Goal: Obtain resource: Download file/media

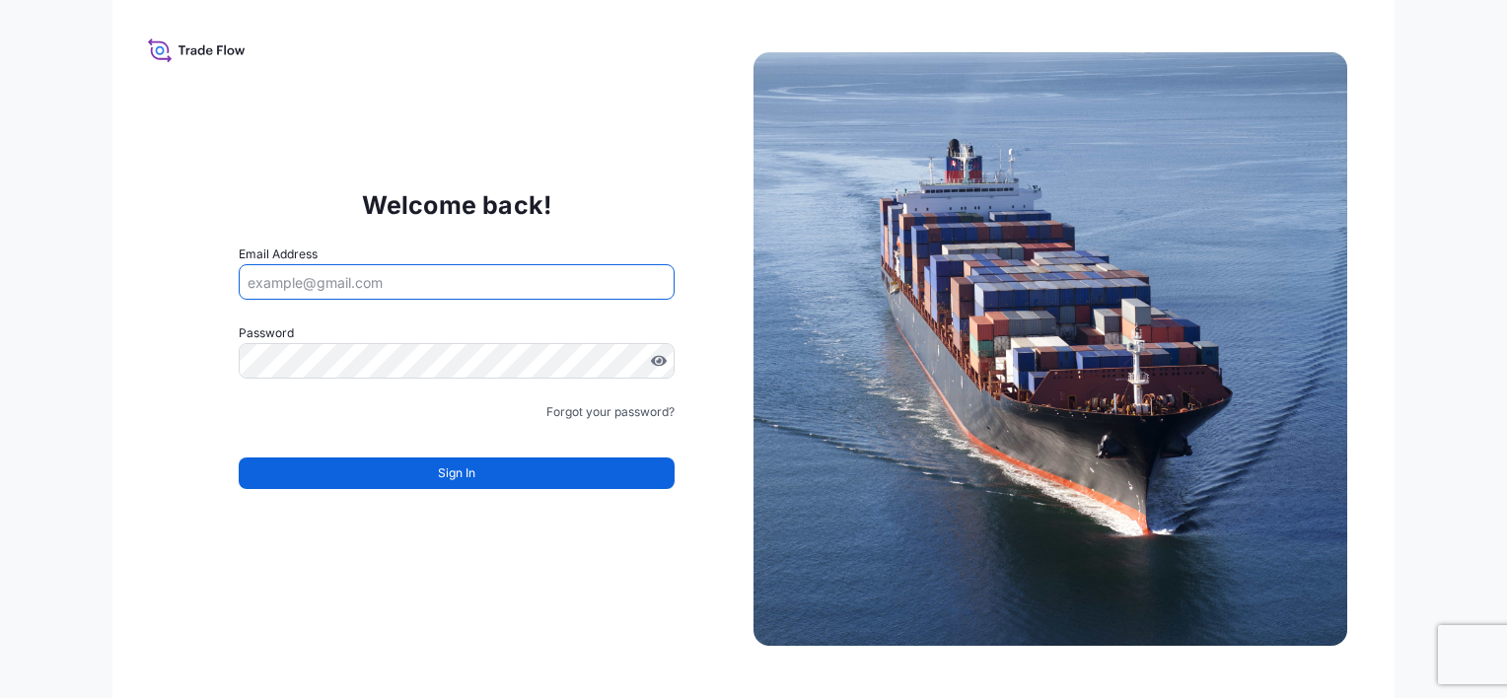
click at [272, 280] on input "Email Address" at bounding box center [457, 282] width 436 height 36
type input "[PERSON_NAME][EMAIL_ADDRESS][DOMAIN_NAME]"
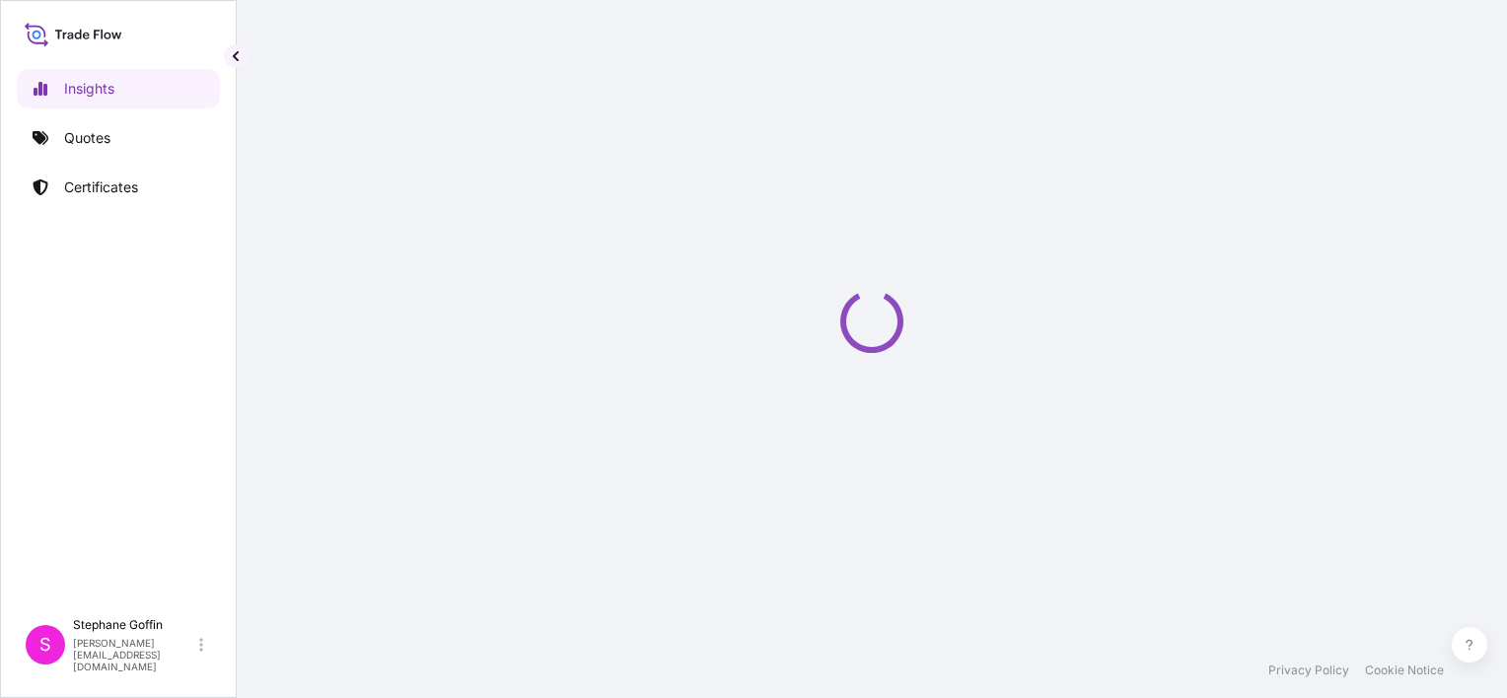
select select "2025"
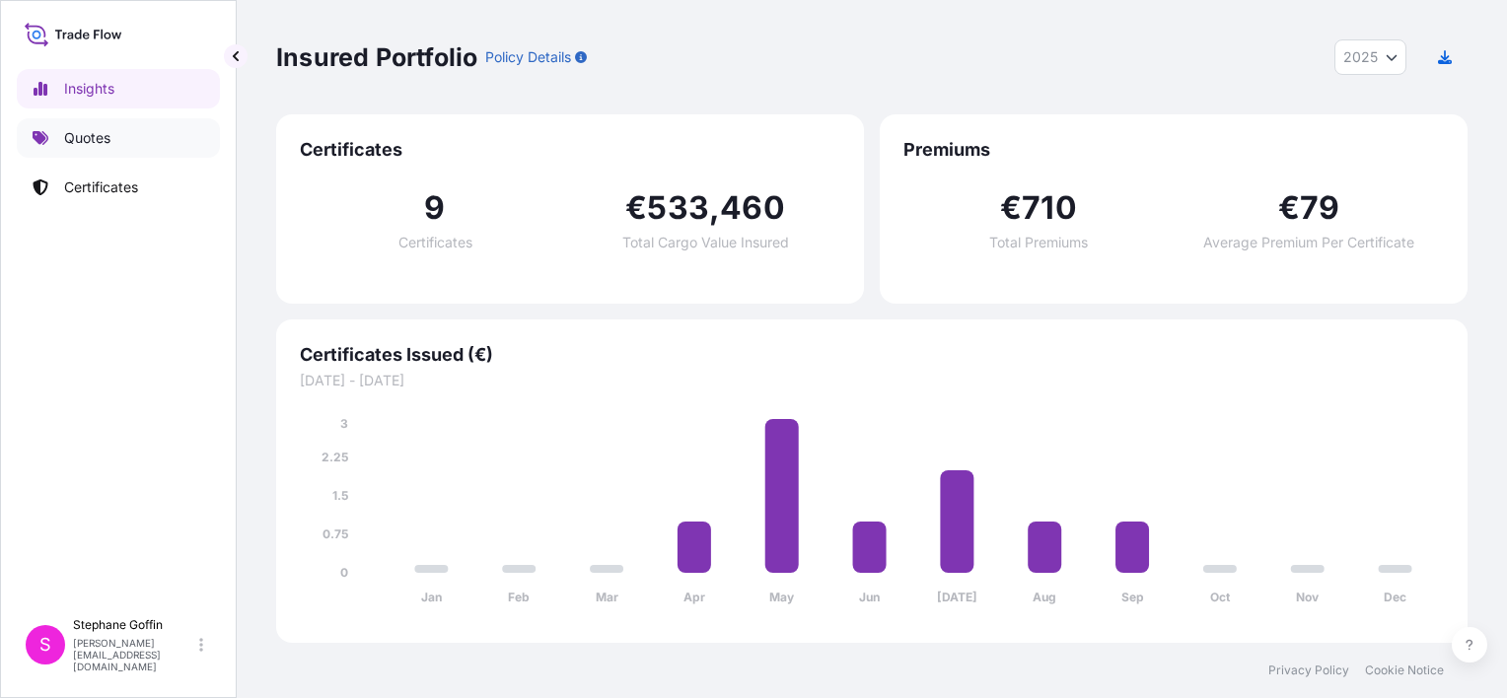
click at [77, 135] on p "Quotes" at bounding box center [87, 138] width 46 height 20
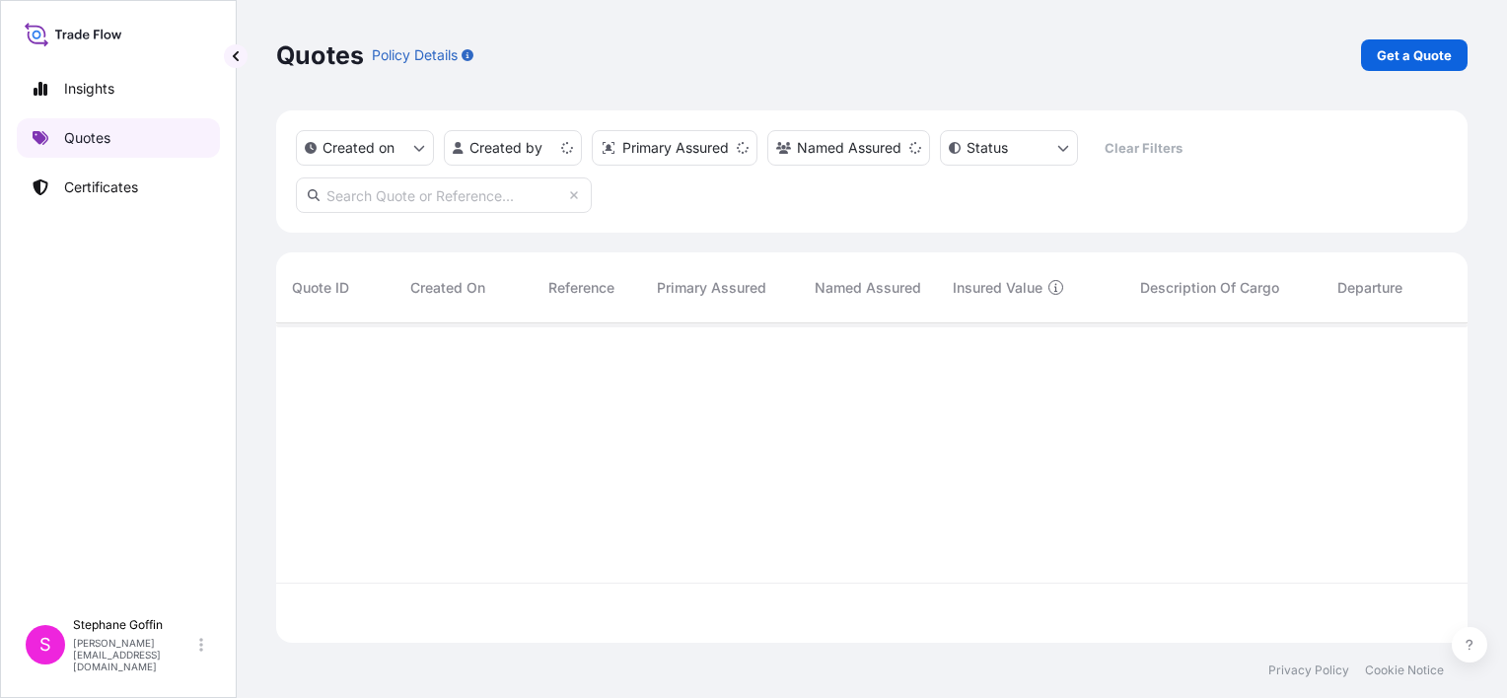
scroll to position [316, 1176]
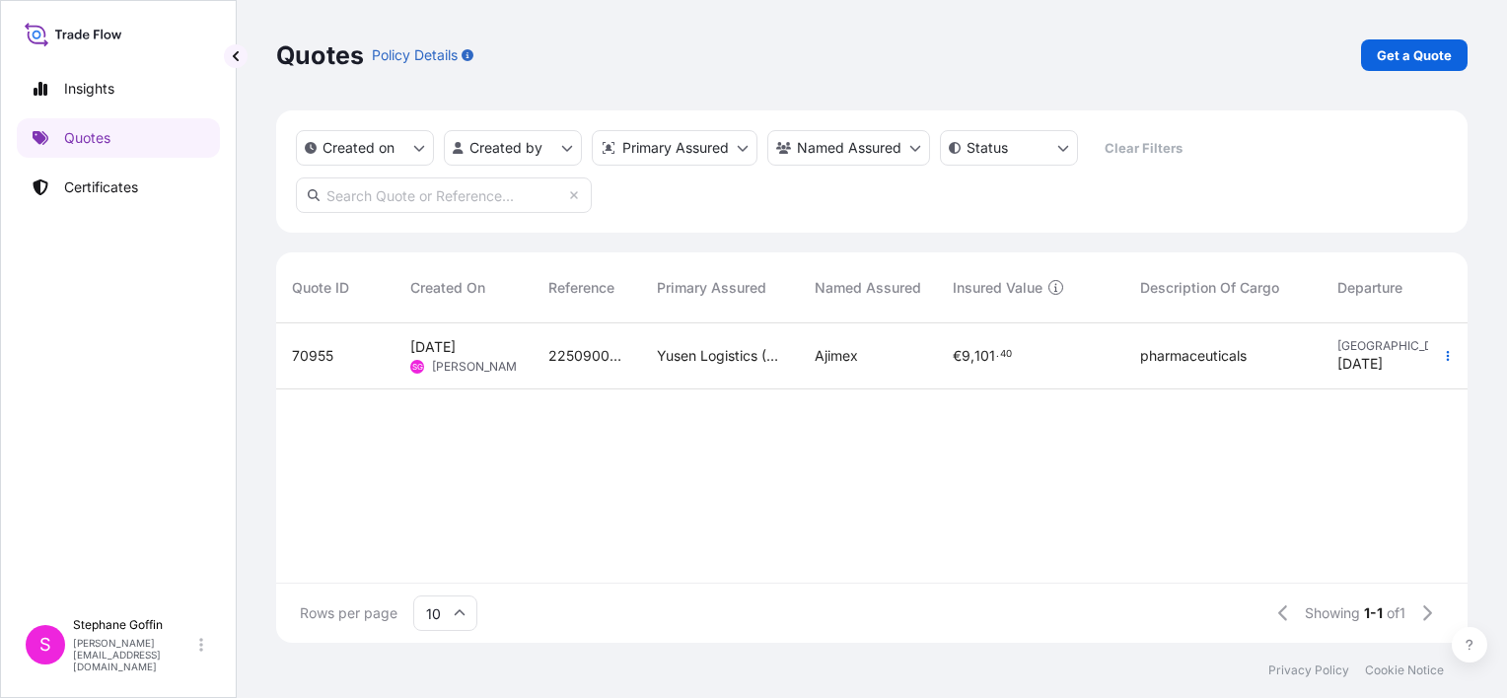
click at [570, 357] on span "2250900618" at bounding box center [586, 356] width 77 height 20
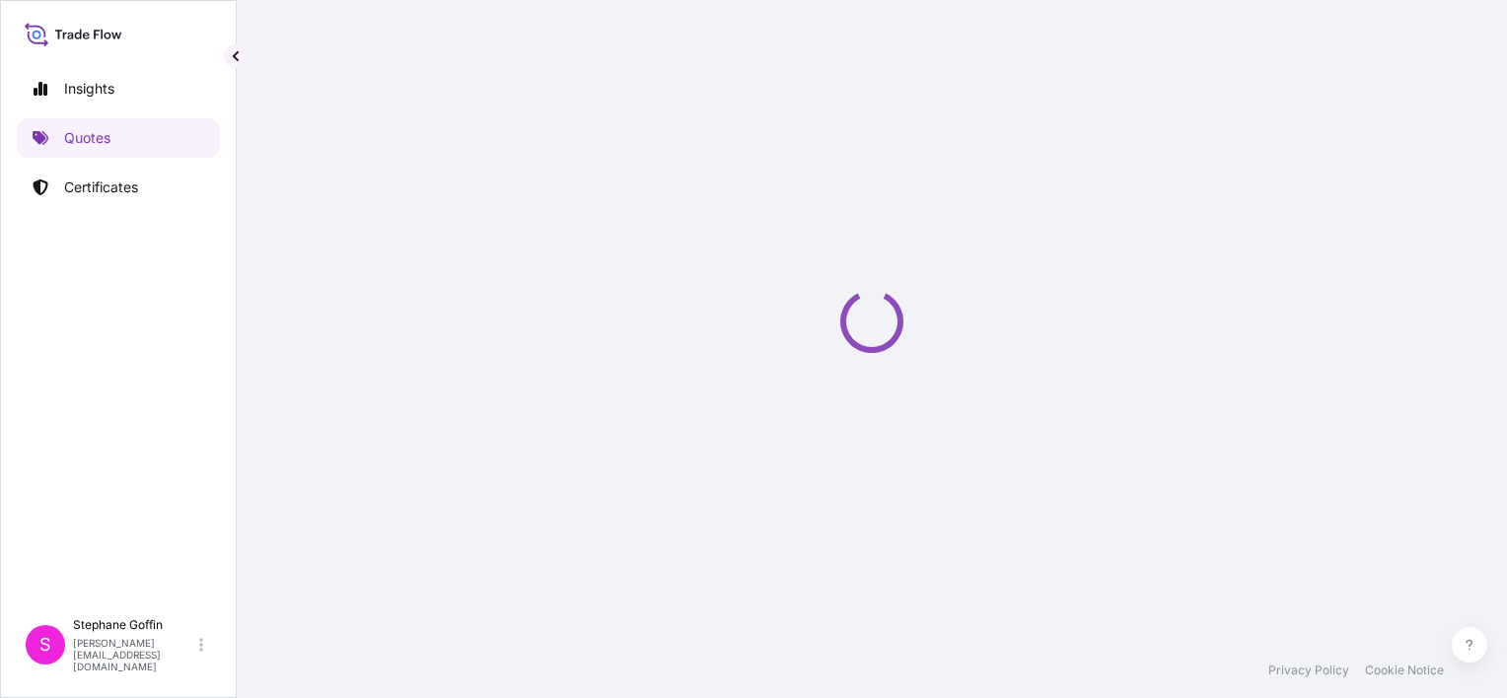
select select "Air"
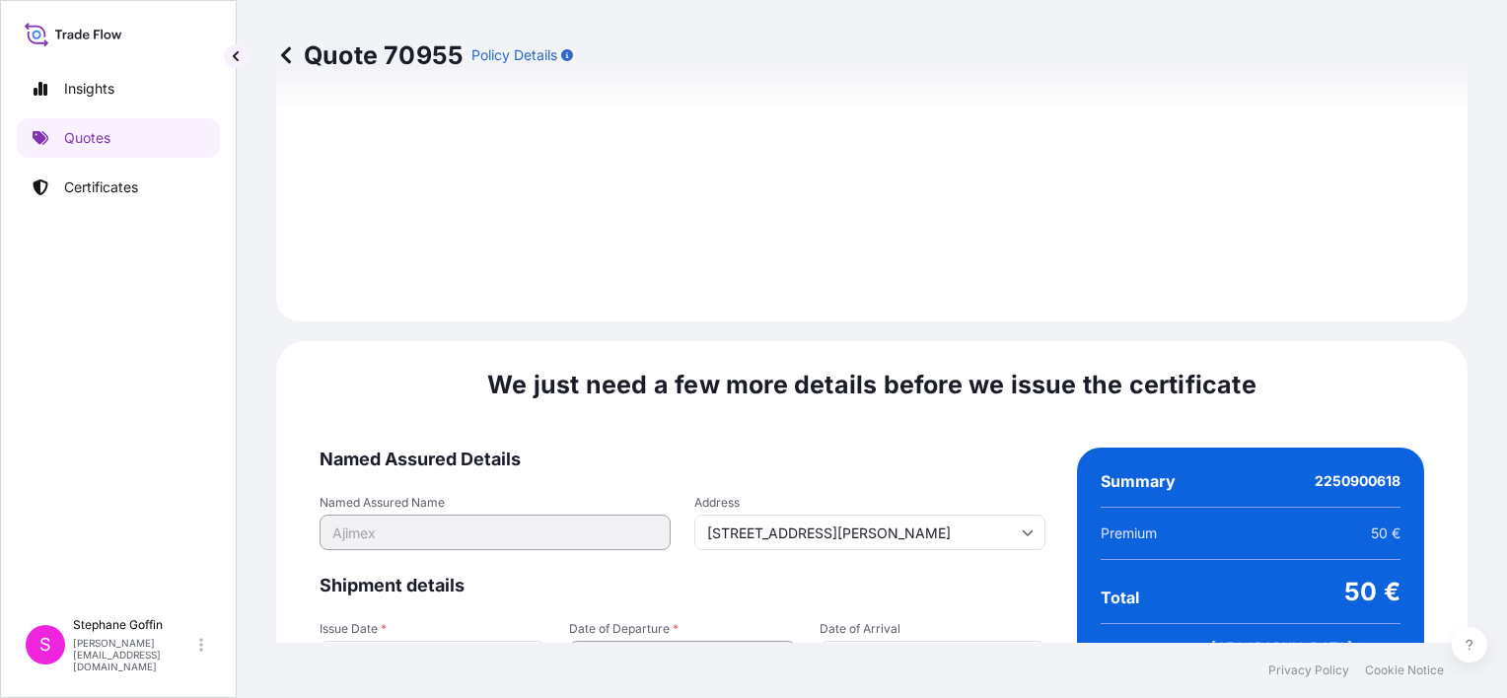
scroll to position [2268, 0]
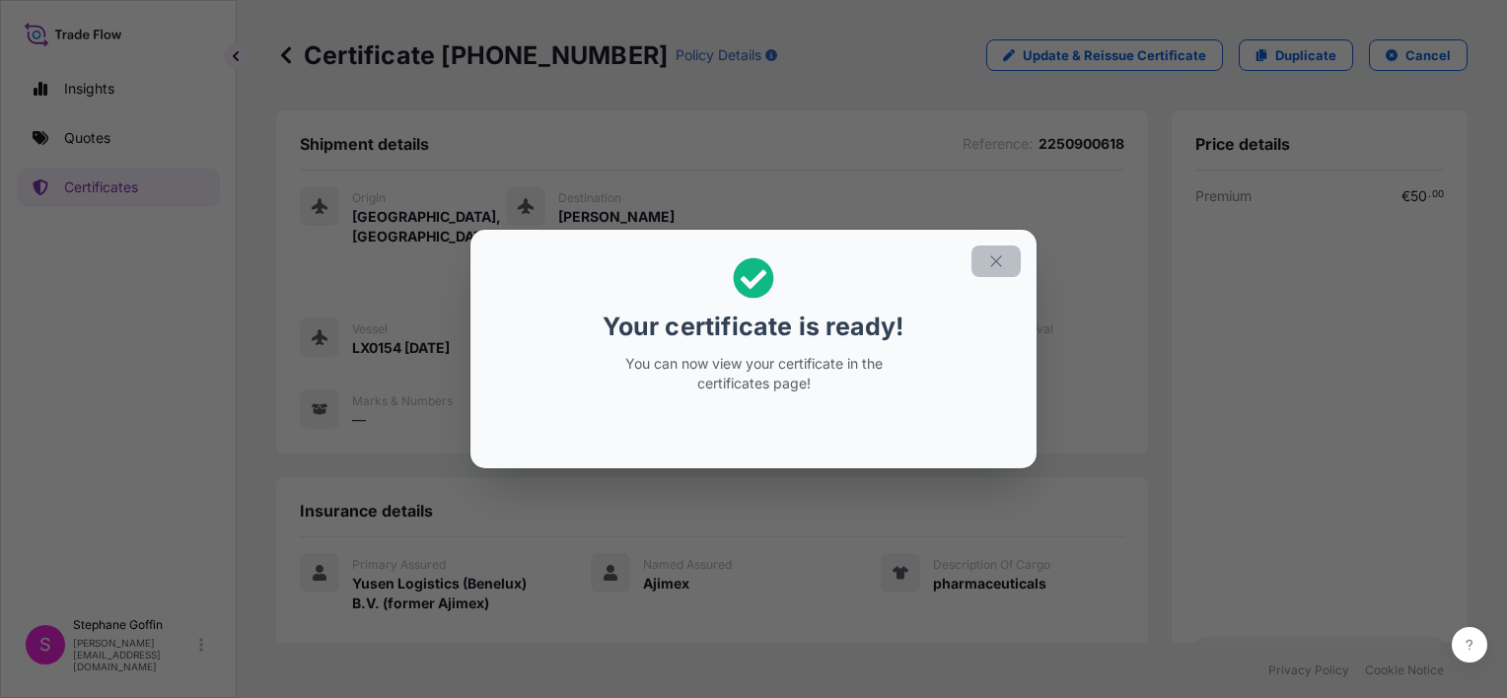
click at [993, 262] on icon "button" at bounding box center [996, 261] width 18 height 18
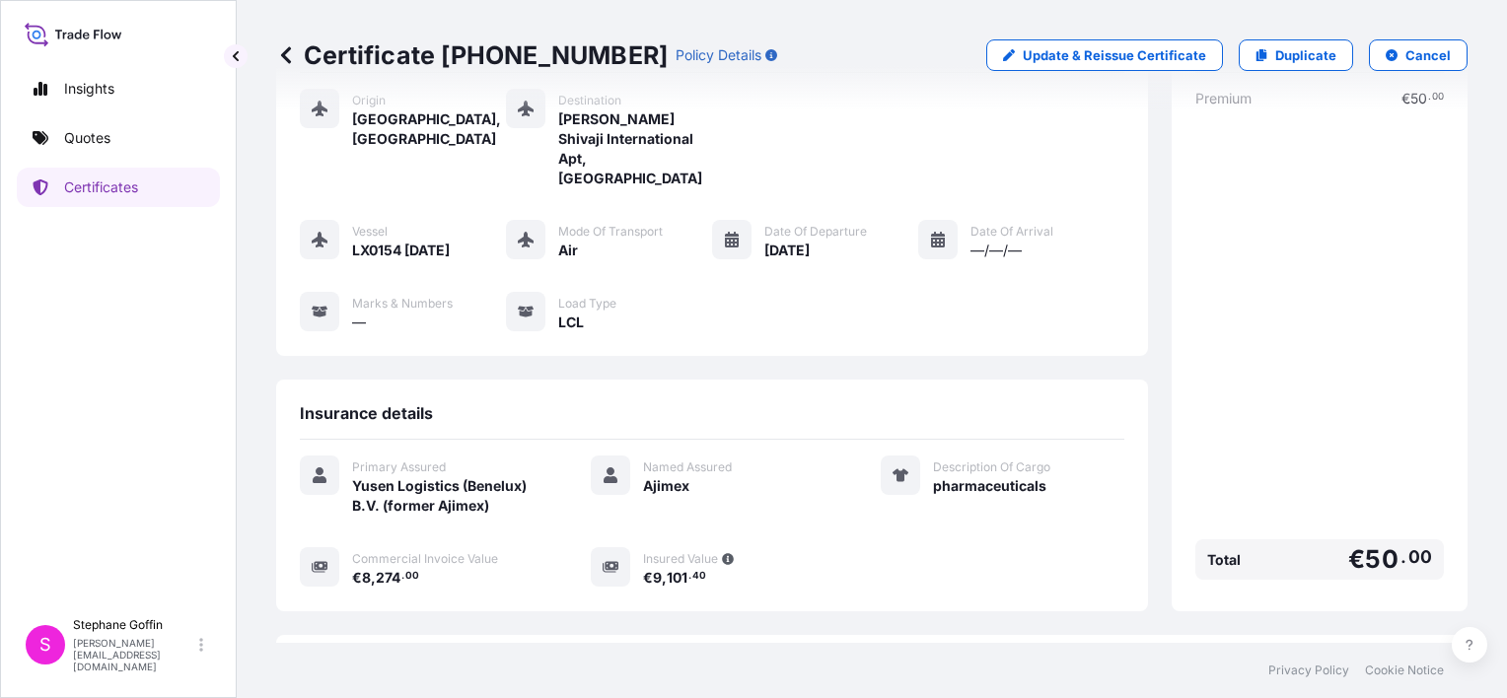
scroll to position [249, 0]
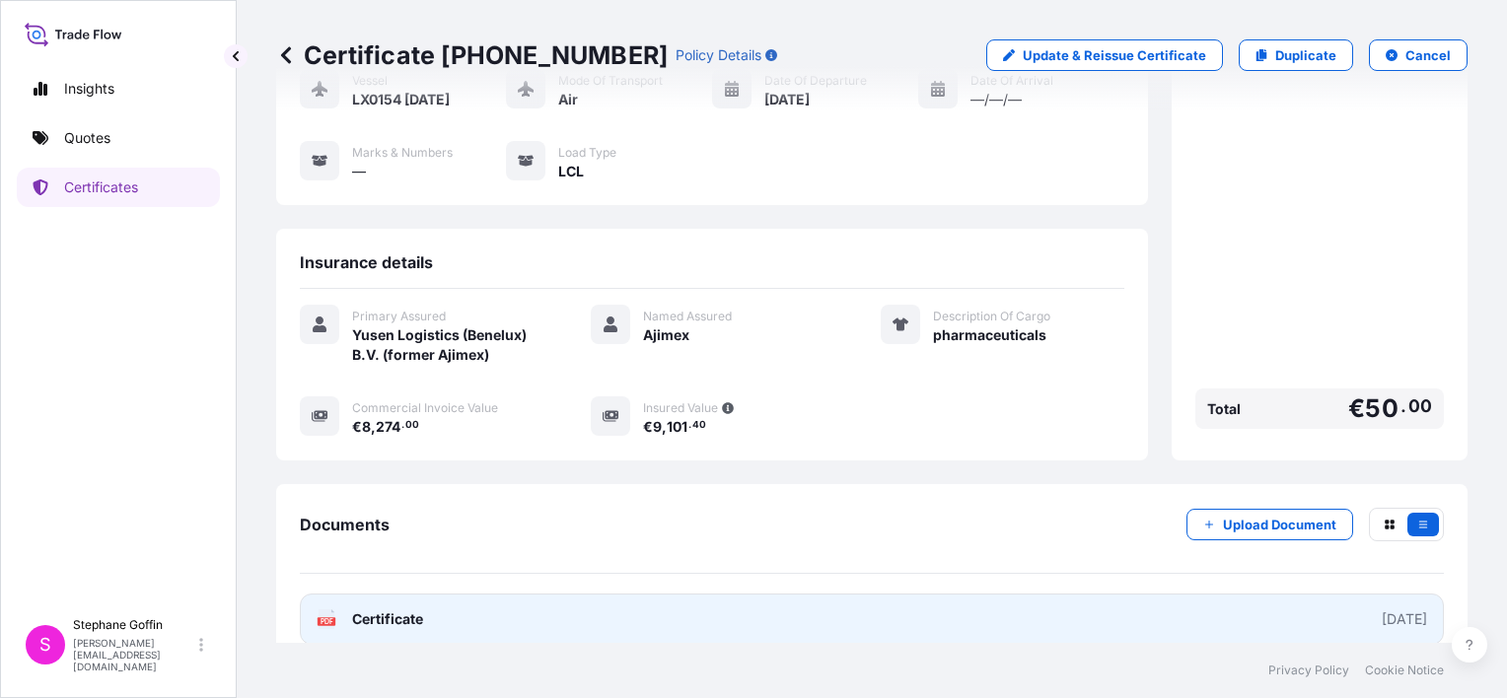
click at [326, 618] on text "PDF" at bounding box center [327, 621] width 13 height 7
